Goal: Communication & Community: Answer question/provide support

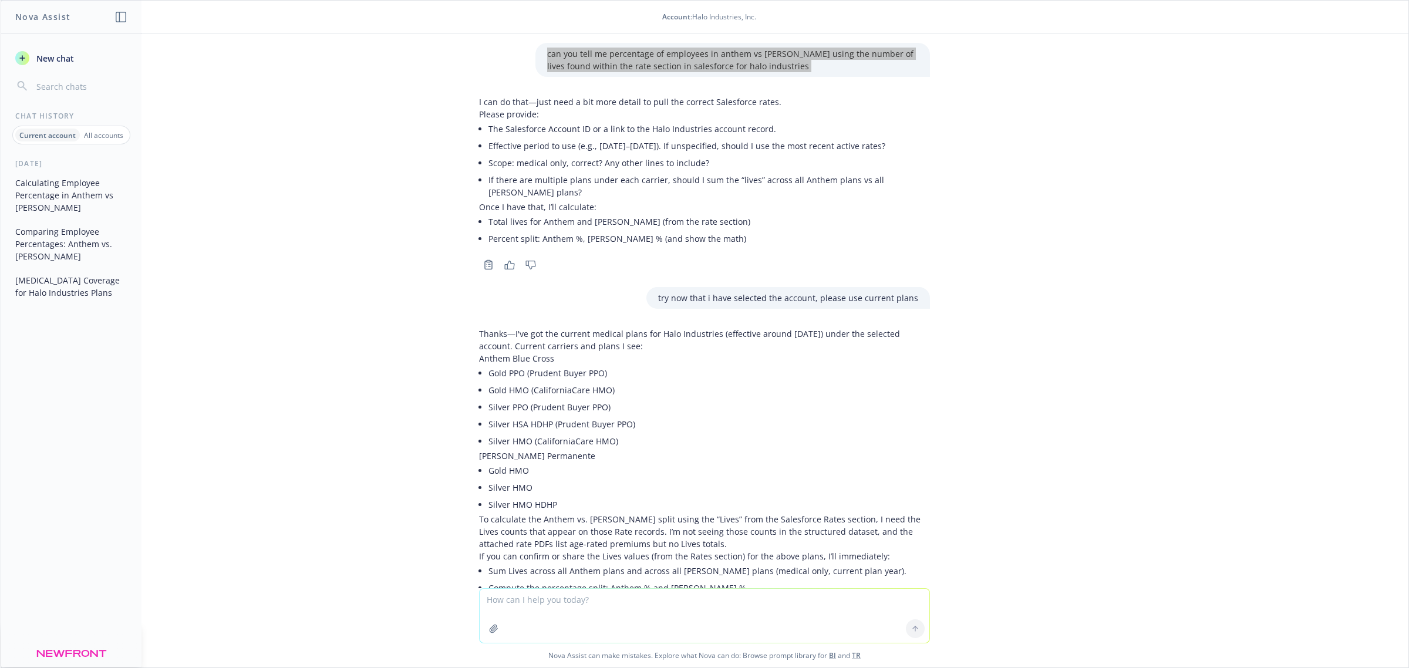
scroll to position [124, 0]
